Goal: Task Accomplishment & Management: Manage account settings

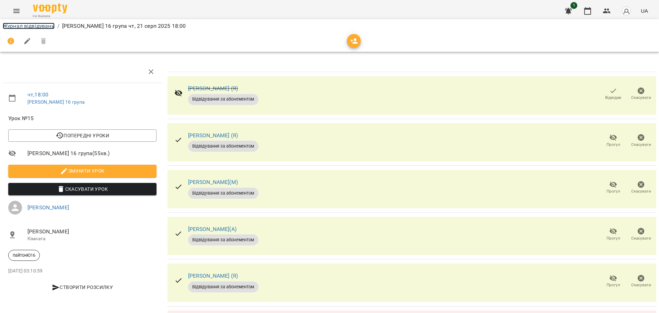
click at [45, 27] on link "Журнал відвідувань" at bounding box center [29, 26] width 52 height 7
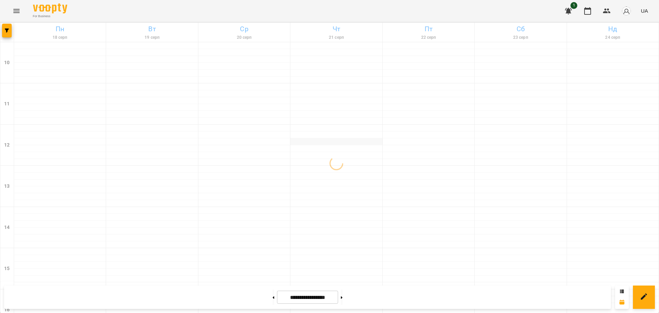
scroll to position [258, 0]
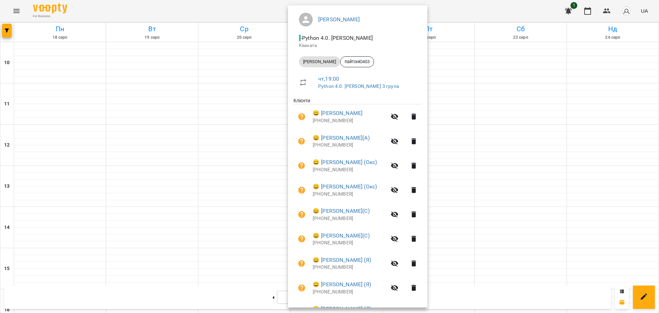
scroll to position [97, 0]
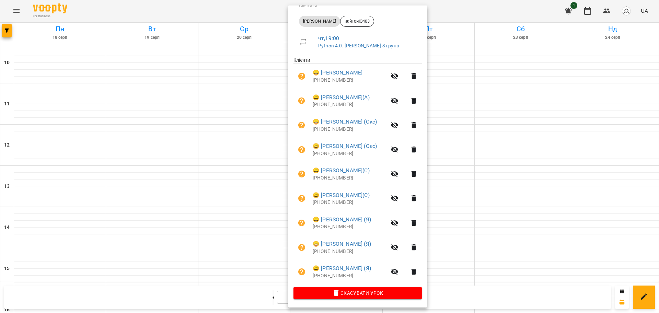
click at [463, 11] on div at bounding box center [329, 156] width 659 height 313
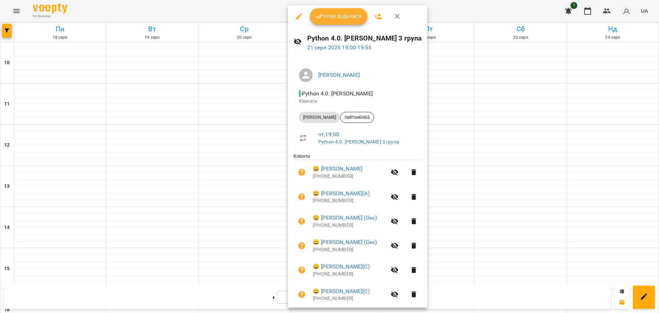
click at [452, 7] on div at bounding box center [329, 156] width 659 height 313
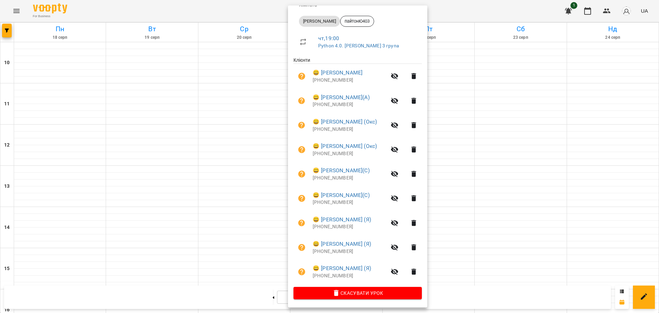
scroll to position [0, 0]
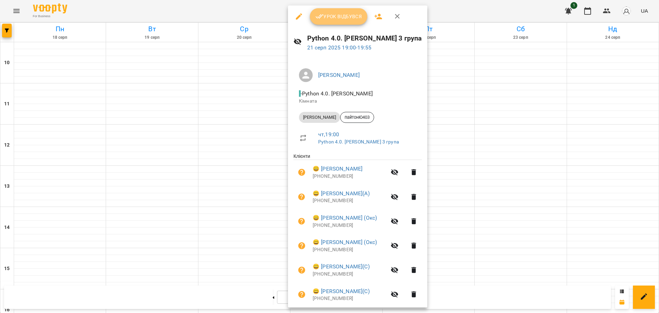
drag, startPoint x: 324, startPoint y: 14, endPoint x: 322, endPoint y: 18, distance: 4.3
click at [324, 14] on span "Урок відбувся" at bounding box center [339, 16] width 47 height 8
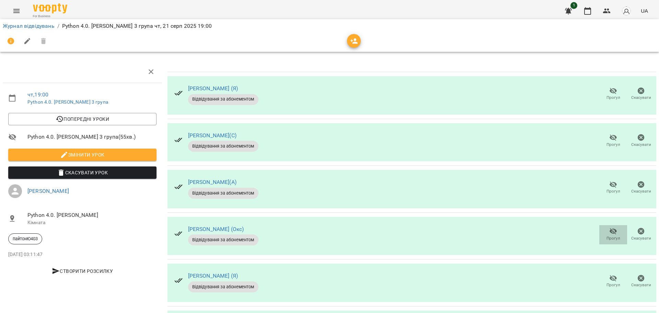
click at [610, 229] on icon "button" at bounding box center [614, 231] width 8 height 8
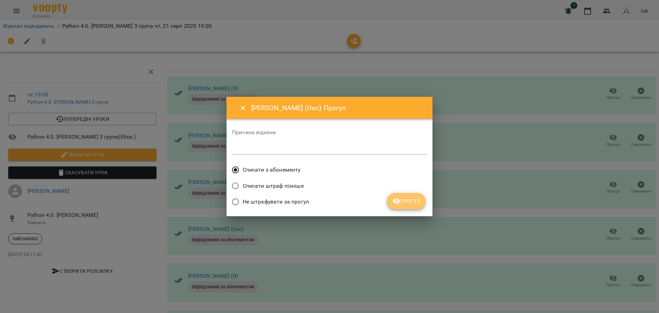
click at [414, 204] on span "Прогул" at bounding box center [407, 201] width 28 height 8
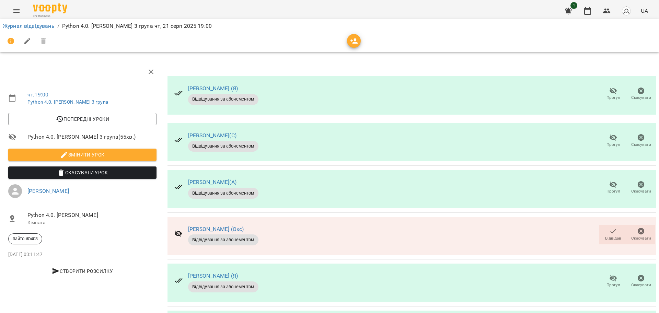
scroll to position [43, 0]
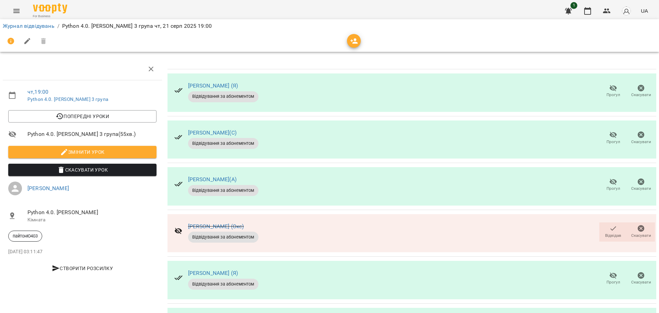
click at [611, 280] on span "Прогул" at bounding box center [614, 283] width 14 height 6
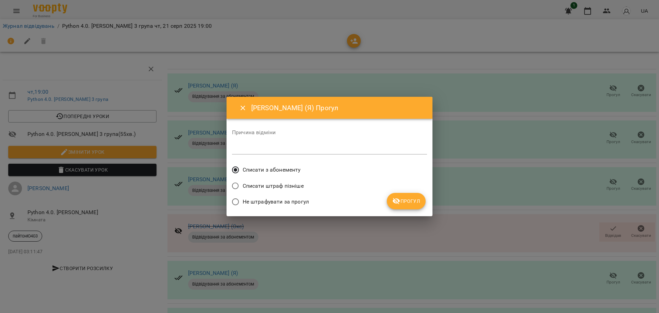
click at [412, 204] on span "Прогул" at bounding box center [407, 201] width 28 height 8
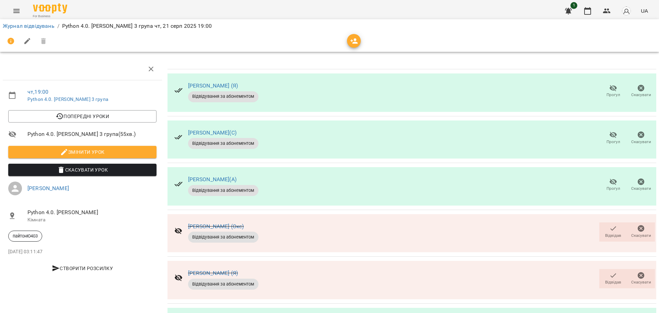
scroll to position [129, 0]
click at [610, 272] on icon "button" at bounding box center [614, 276] width 8 height 8
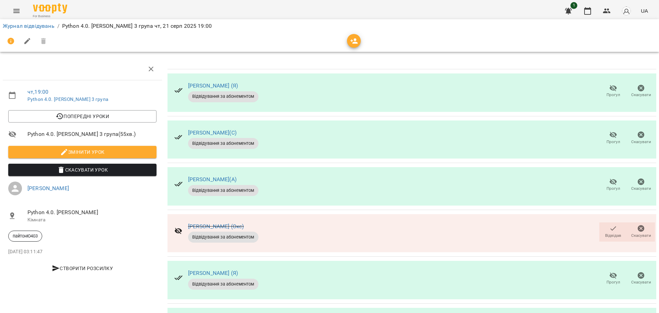
scroll to position [0, 0]
